Goal: Find contact information: Find contact information

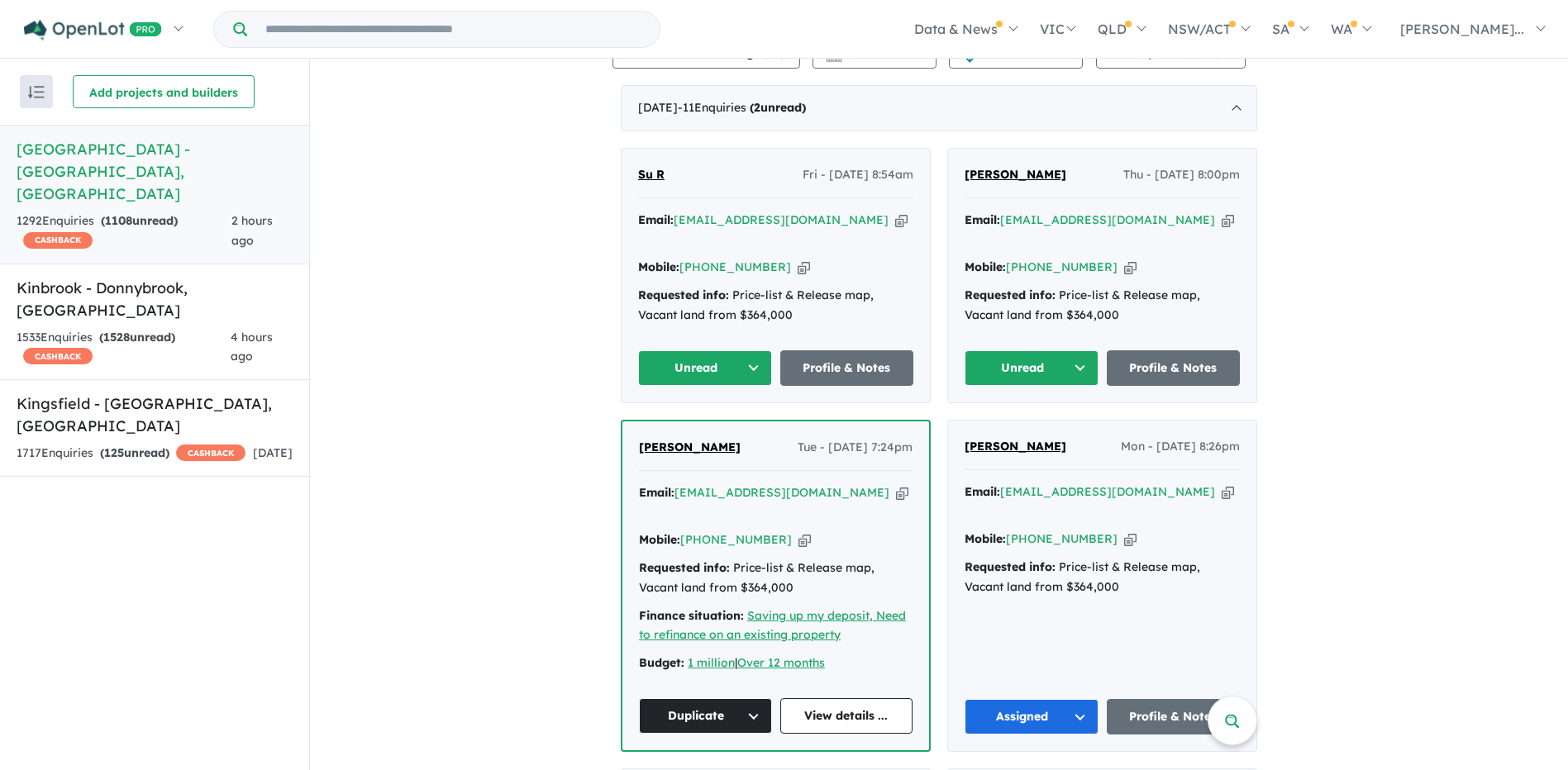
scroll to position [536, 0]
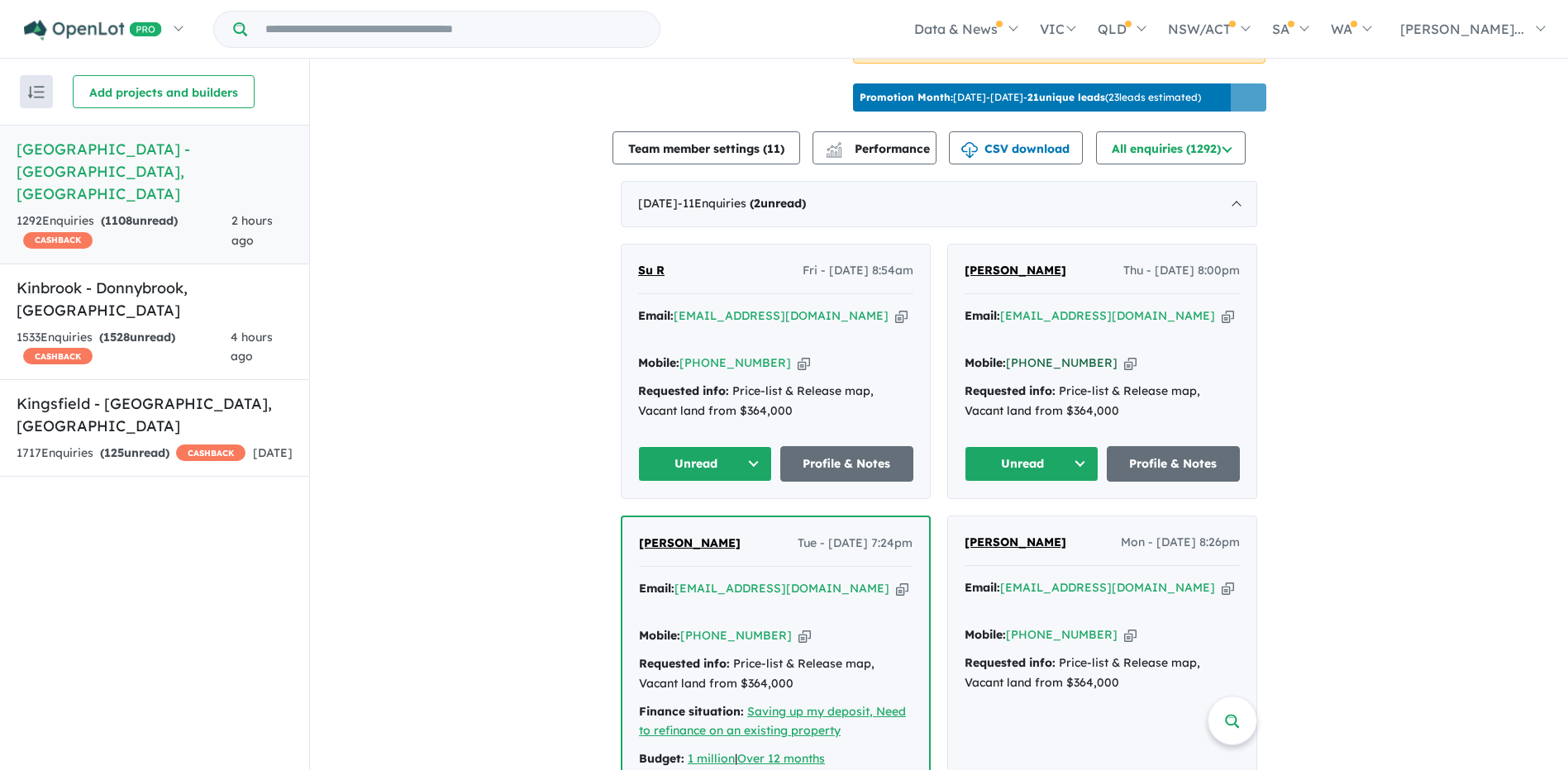
drag, startPoint x: 1100, startPoint y: 315, endPoint x: 1028, endPoint y: 317, distance: 72.0
click at [1028, 353] on div "Mobile: [PHONE_NUMBER] Copied!" at bounding box center [1102, 363] width 275 height 20
copy link "426 600 466"
drag, startPoint x: 792, startPoint y: 291, endPoint x: 675, endPoint y: 289, distance: 117.0
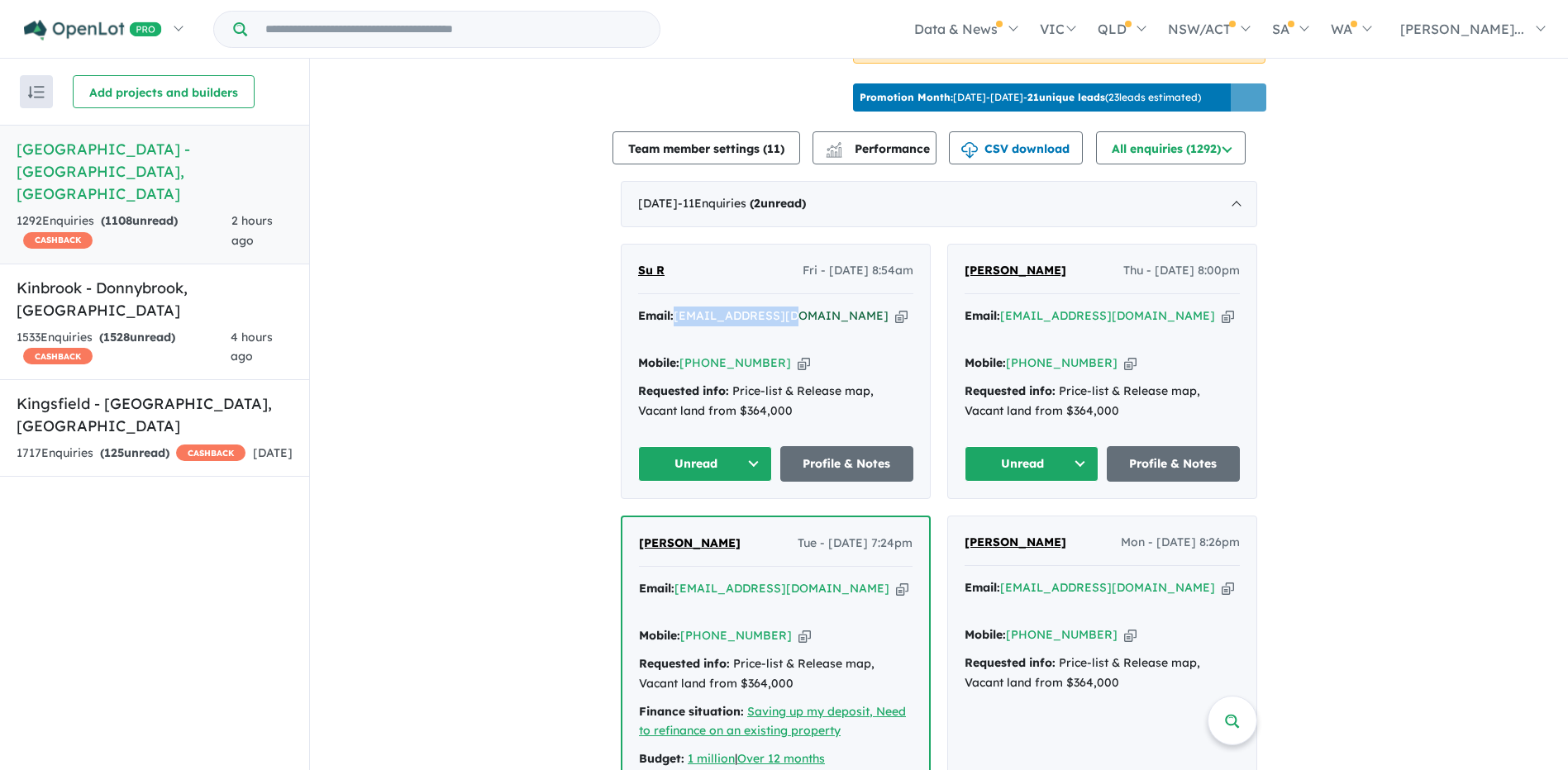
click at [675, 306] on div "Email: [EMAIL_ADDRESS][DOMAIN_NAME] Copied!" at bounding box center [775, 326] width 275 height 40
copy a%20Deanside%20Village%20-%20Deanside"] "[EMAIL_ADDRESS][DOMAIN_NAME]"
drag, startPoint x: 774, startPoint y: 313, endPoint x: 755, endPoint y: 313, distance: 19.0
click at [755, 353] on div "Mobile: [PHONE_NUMBER] Copied!" at bounding box center [775, 363] width 275 height 20
drag, startPoint x: 755, startPoint y: 313, endPoint x: 705, endPoint y: 316, distance: 50.1
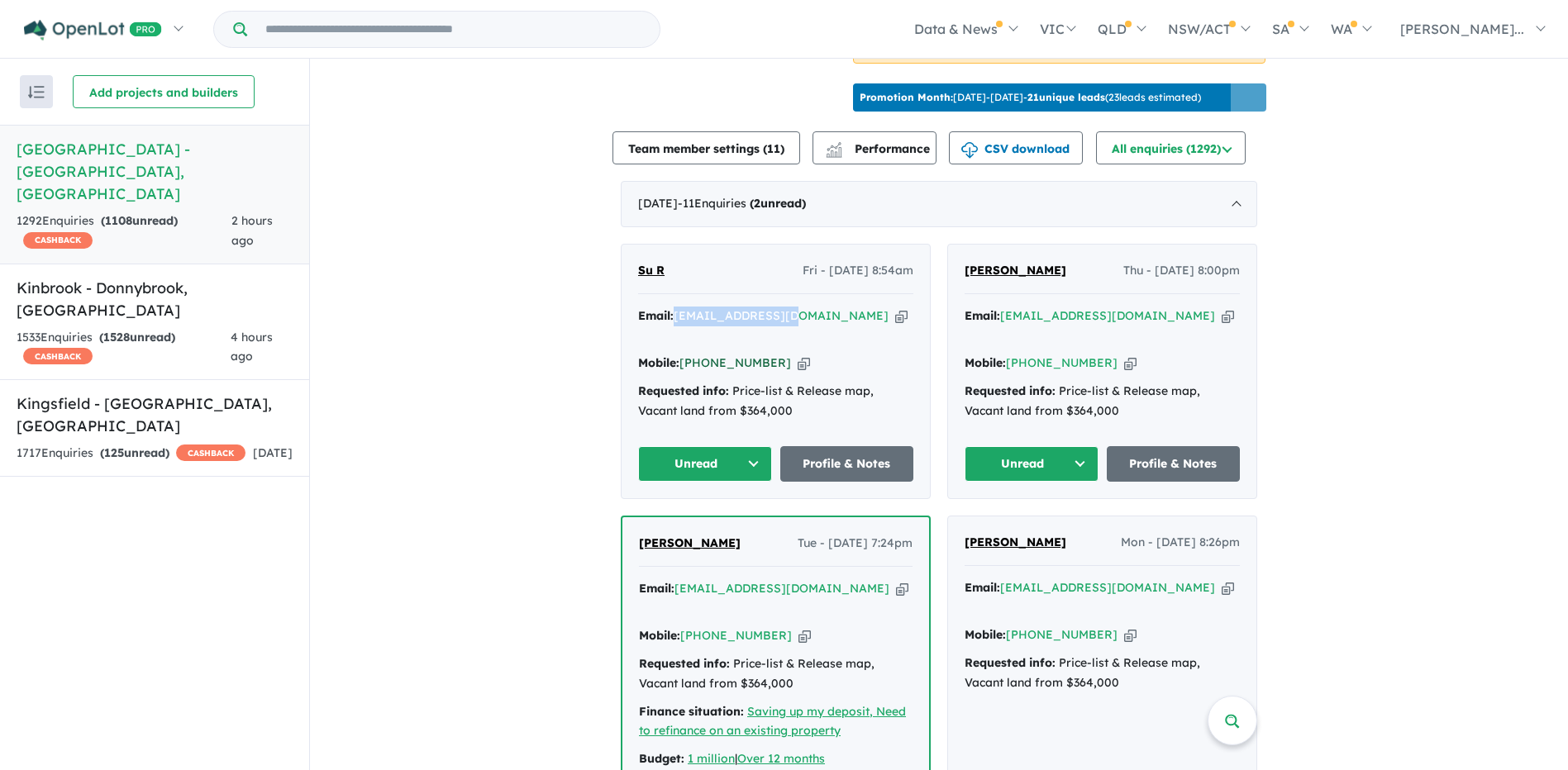
click at [705, 353] on div "Mobile: [PHONE_NUMBER] Copied!" at bounding box center [775, 363] width 275 height 20
copy link "405 080 703"
